Goal: Transaction & Acquisition: Purchase product/service

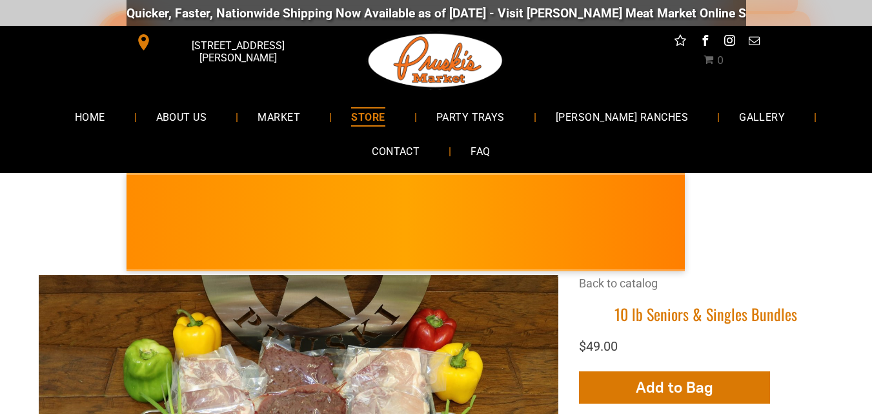
click at [835, 258] on div "[PERSON_NAME] MARKET • Kielbasa Polish Sausage NEW! • Limited Supply • [PERSON_…" at bounding box center [436, 219] width 872 height 92
click at [385, 119] on span "STORE" at bounding box center [368, 116] width 34 height 19
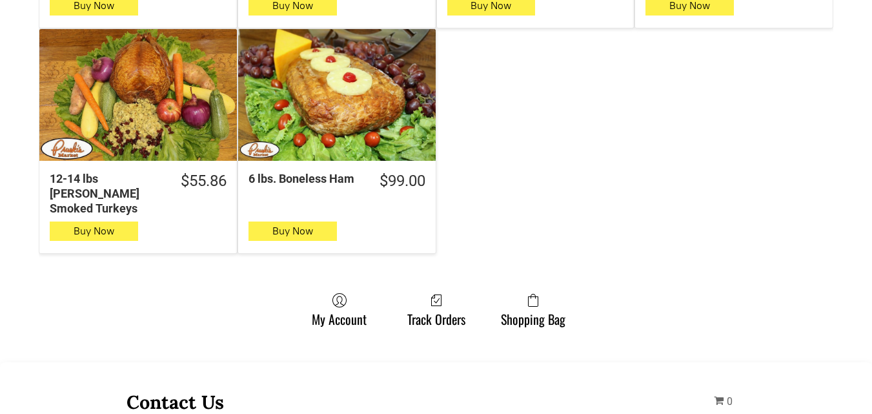
scroll to position [995, 0]
